Goal: Transaction & Acquisition: Purchase product/service

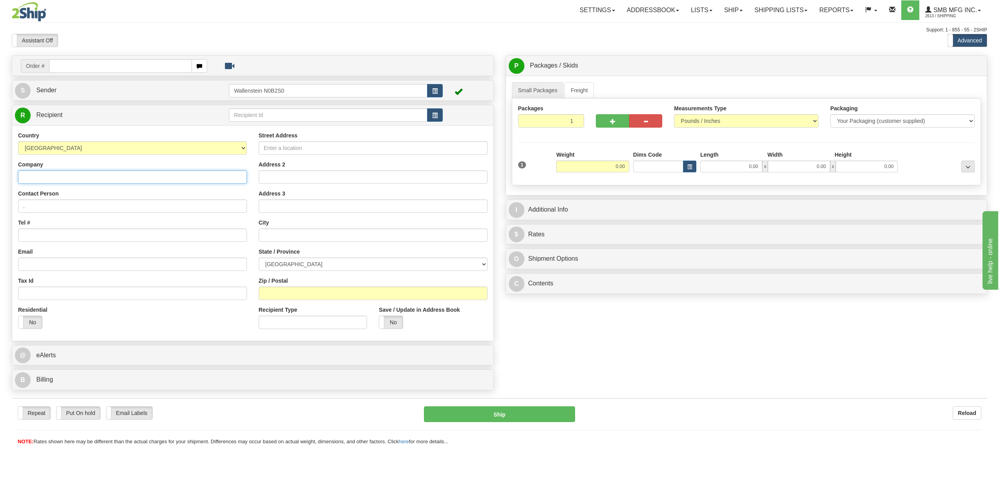
click at [75, 176] on input "Company" at bounding box center [132, 176] width 229 height 13
type input "soub"
click at [255, 117] on input "text" at bounding box center [328, 114] width 199 height 13
click at [245, 127] on div "SOUB01" at bounding box center [326, 127] width 191 height 9
type input "SOUB01"
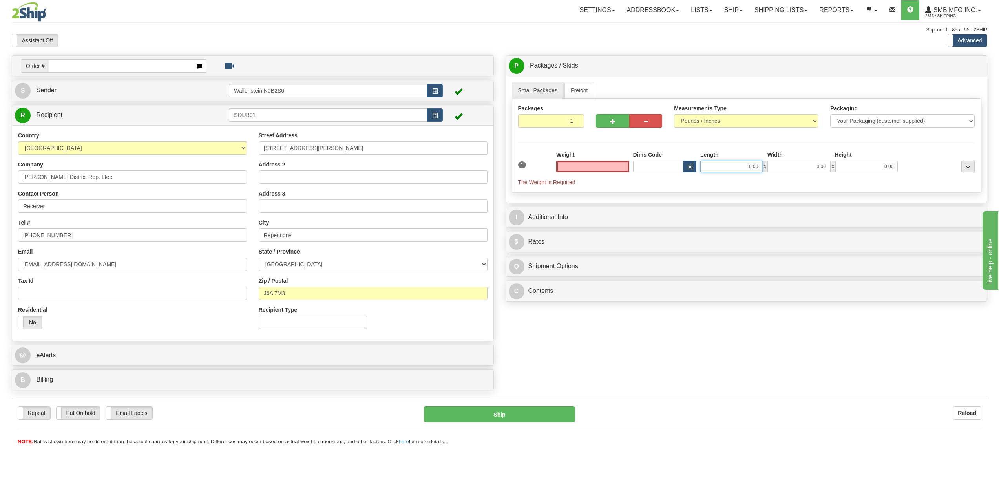
type input "0.00"
click at [716, 166] on input "0.00" at bounding box center [732, 167] width 62 height 12
type input "10.00"
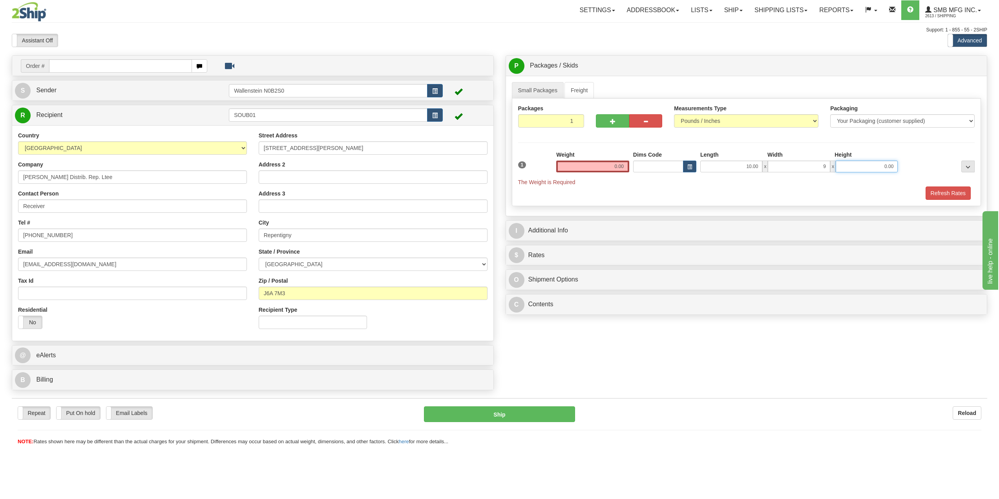
type input "9.00"
type input "6.00"
click at [625, 164] on input "0.00" at bounding box center [592, 167] width 73 height 12
type input "13.00"
click at [629, 337] on div "Order # S Sender" at bounding box center [500, 224] width 988 height 339
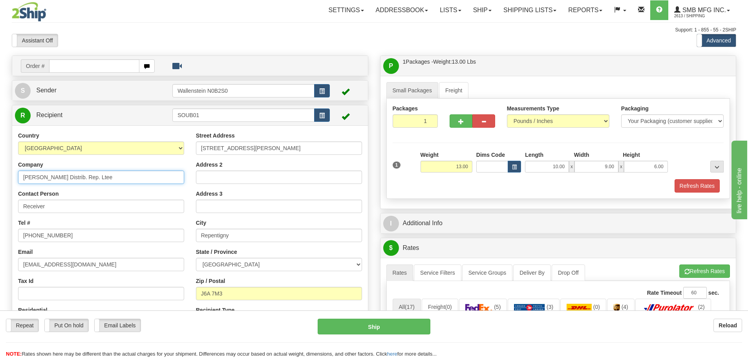
drag, startPoint x: 112, startPoint y: 178, endPoint x: -69, endPoint y: 188, distance: 181.7
click at [0, 188] on html "Training Course Close Toggle navigation Settings Shipping Preferences New Sende…" at bounding box center [374, 179] width 748 height 358
click at [112, 179] on input "J.P. Soubry Distrib. Rep. Ltee" at bounding box center [101, 176] width 166 height 13
drag, startPoint x: 111, startPoint y: 179, endPoint x: -56, endPoint y: 168, distance: 167.6
click at [0, 168] on html "Training Course Close Toggle navigation Settings Shipping Preferences New Sende…" at bounding box center [374, 179] width 748 height 358
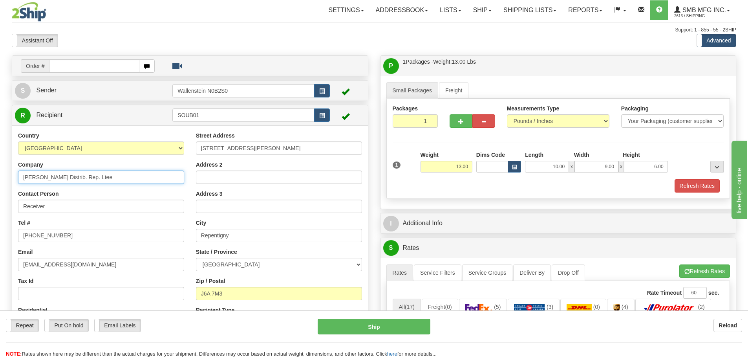
paste input "SOUBRY Entreprises"
type input "SOUBRY Entreprises"
drag, startPoint x: 83, startPoint y: 262, endPoint x: -88, endPoint y: 257, distance: 170.9
click at [0, 257] on html "Training Course Close Toggle navigation Settings Shipping Preferences New Sende…" at bounding box center [374, 179] width 748 height 358
paste input "charles.soubry@soubry.ca"
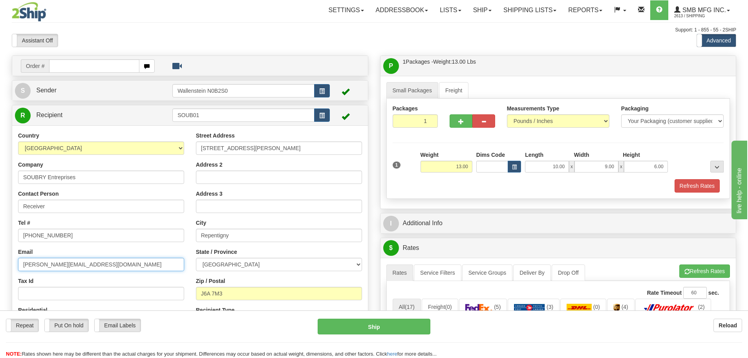
type input "charles.soubry@soubry.ca"
click at [66, 233] on input "450 581-3919" at bounding box center [101, 235] width 166 height 13
drag, startPoint x: 299, startPoint y: 147, endPoint x: -15, endPoint y: 164, distance: 314.6
click at [0, 164] on html "Training Course Close Toggle navigation Settings Shipping Preferences New Sende…" at bounding box center [374, 179] width 748 height 358
paste input "405 Dickson"
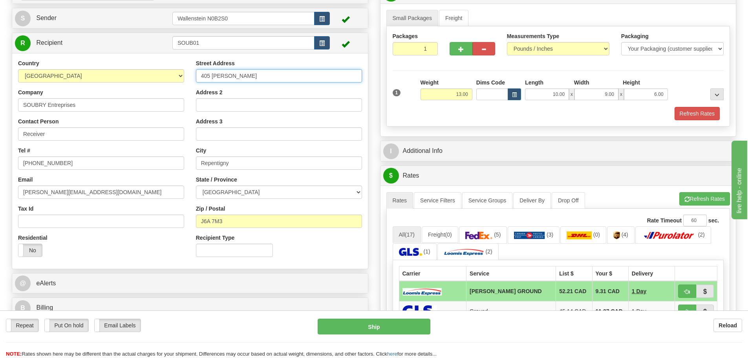
scroll to position [118, 0]
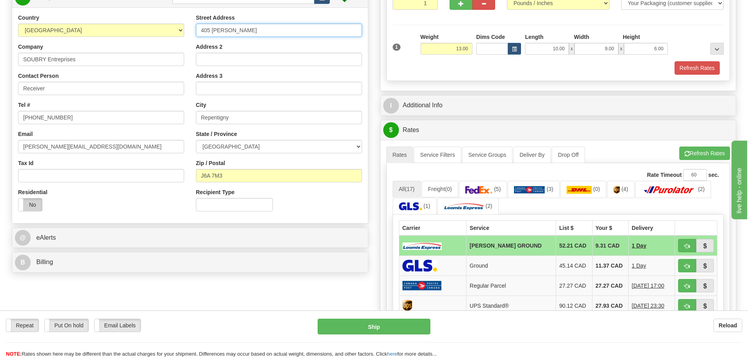
type input "405 Dickson"
click at [36, 206] on label "No" at bounding box center [30, 204] width 24 height 13
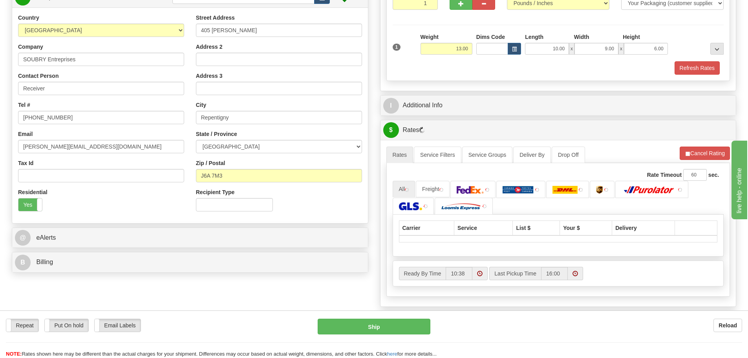
click at [36, 206] on label "Yes" at bounding box center [30, 204] width 24 height 13
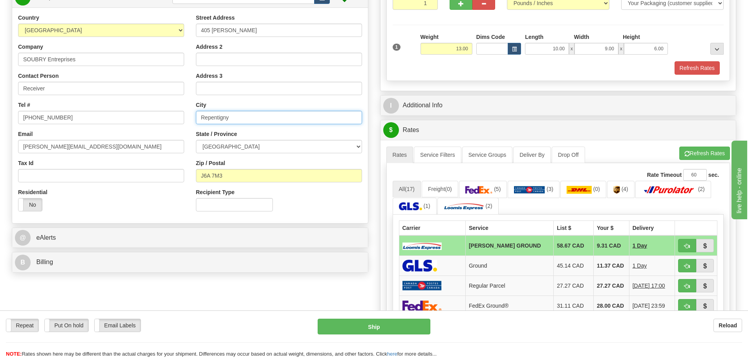
drag, startPoint x: 245, startPoint y: 123, endPoint x: 17, endPoint y: 95, distance: 230.1
click at [17, 95] on div "Country AFGHANISTAN ALAND ISLANDS ALBANIA ALGERIA AMERICAN SAMOA ANDORRA ANGOLA…" at bounding box center [190, 115] width 356 height 203
click at [260, 113] on input "Repentigny" at bounding box center [279, 117] width 166 height 13
drag, startPoint x: 260, startPoint y: 113, endPoint x: 60, endPoint y: 119, distance: 199.9
click at [60, 119] on div "Country AFGHANISTAN ALAND ISLANDS ALBANIA ALGERIA AMERICAN SAMOA ANDORRA ANGOLA…" at bounding box center [190, 115] width 356 height 203
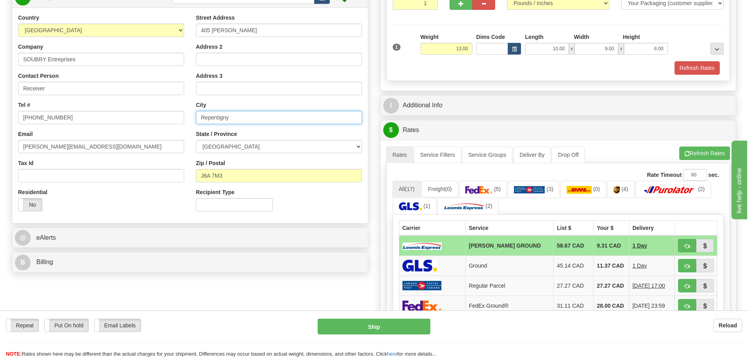
paste input "Montreal"
type input "Montreal"
click at [240, 181] on input "J6A 7M3" at bounding box center [279, 175] width 166 height 13
drag, startPoint x: 262, startPoint y: 174, endPoint x: 66, endPoint y: 179, distance: 196.0
click at [66, 179] on div "Country AFGHANISTAN ALAND ISLANDS ALBANIA ALGERIA AMERICAN SAMOA ANDORRA ANGOLA…" at bounding box center [190, 115] width 356 height 203
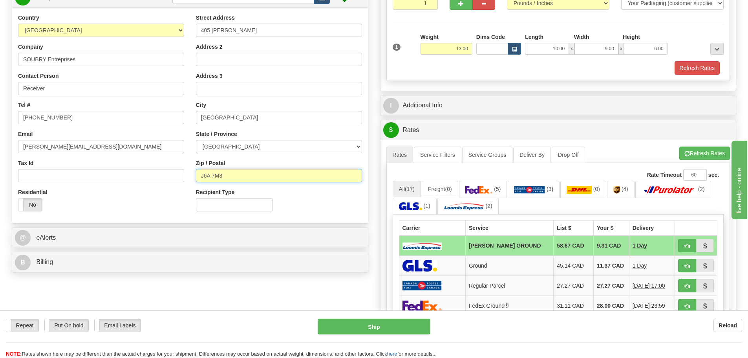
paste input "H1N 2H6"
type input "H1N 2H6"
click at [289, 194] on div "Recipient Type" at bounding box center [279, 202] width 178 height 29
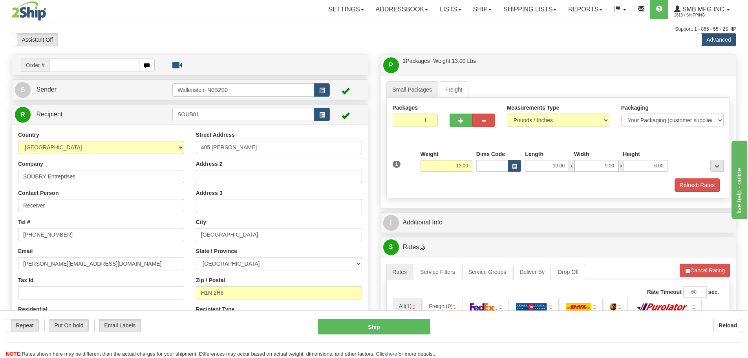
scroll to position [0, 0]
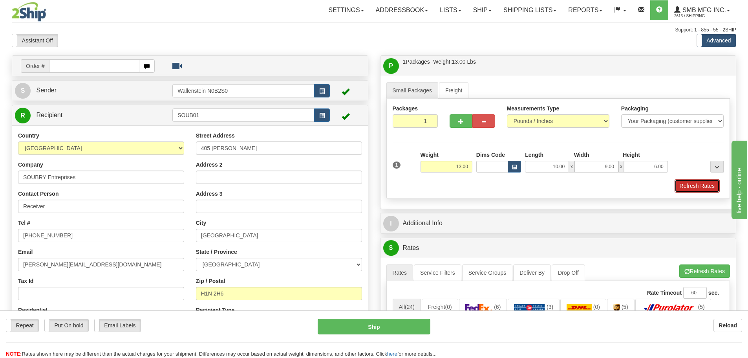
click at [700, 182] on button "Refresh Rates" at bounding box center [697, 185] width 45 height 13
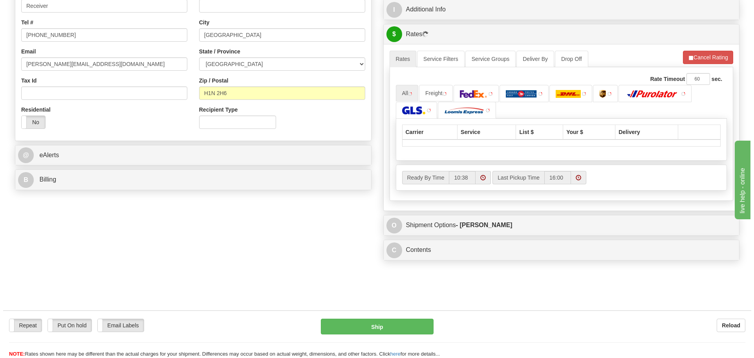
scroll to position [236, 0]
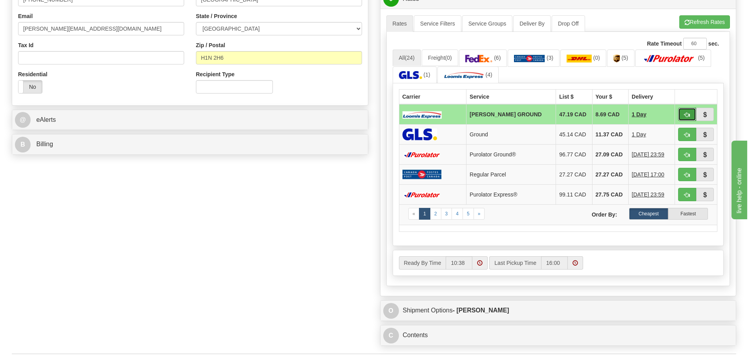
click at [686, 115] on span "button" at bounding box center [686, 114] width 5 height 5
type input "DD"
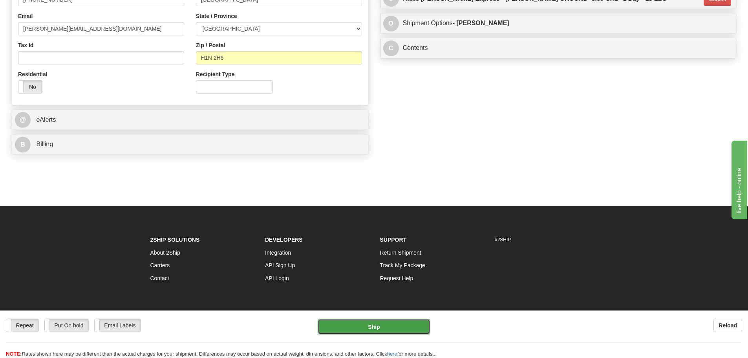
click at [378, 326] on button "Ship" at bounding box center [374, 326] width 113 height 16
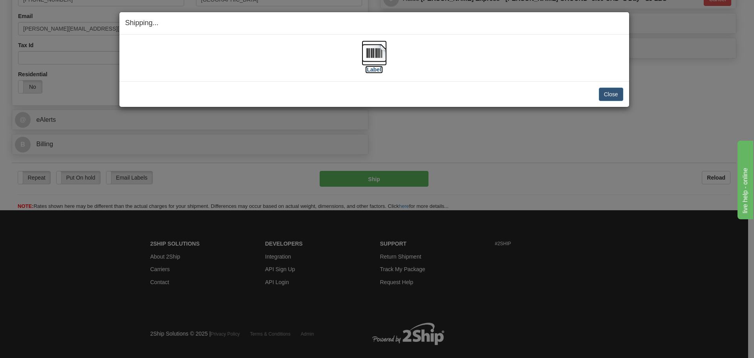
click at [378, 51] on img at bounding box center [374, 52] width 25 height 25
click at [614, 90] on button "Close" at bounding box center [611, 94] width 24 height 13
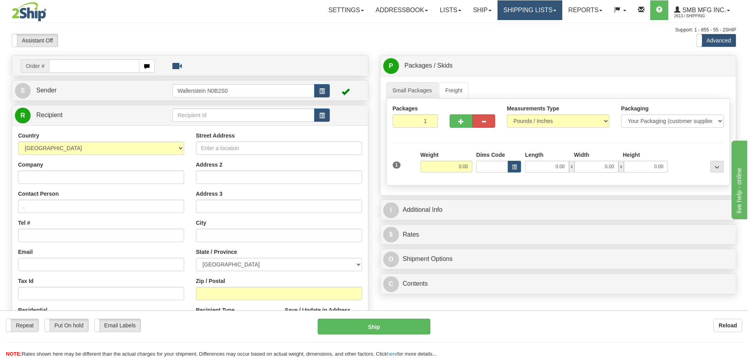
click at [519, 5] on link "Shipping lists" at bounding box center [530, 10] width 65 height 20
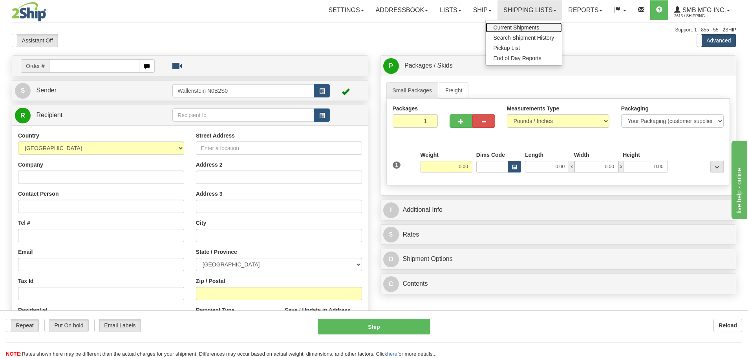
click at [511, 27] on span "Current Shipments" at bounding box center [517, 27] width 46 height 6
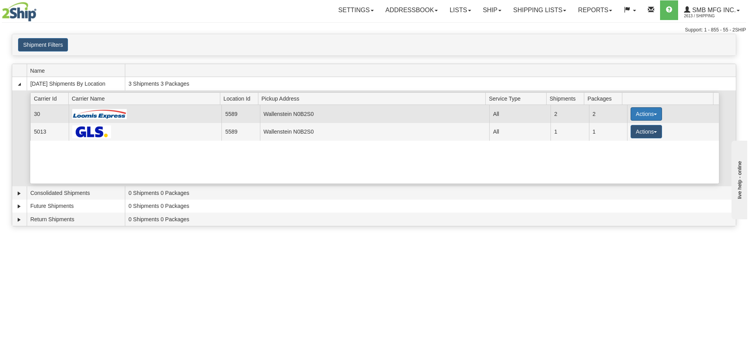
click at [636, 113] on button "Actions" at bounding box center [646, 113] width 31 height 13
click at [627, 128] on span "Details" at bounding box center [617, 128] width 21 height 5
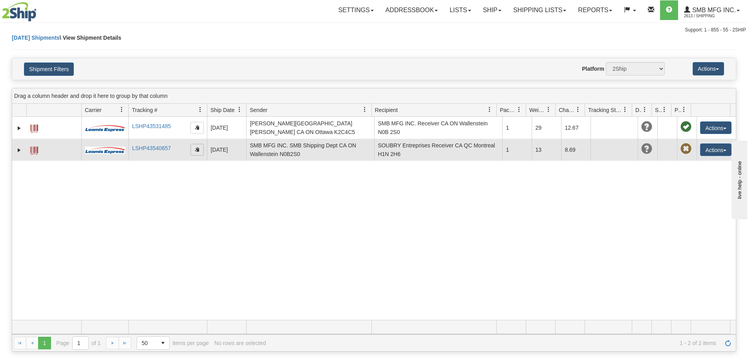
click at [197, 147] on span "button" at bounding box center [197, 149] width 5 height 5
